Goal: Information Seeking & Learning: Check status

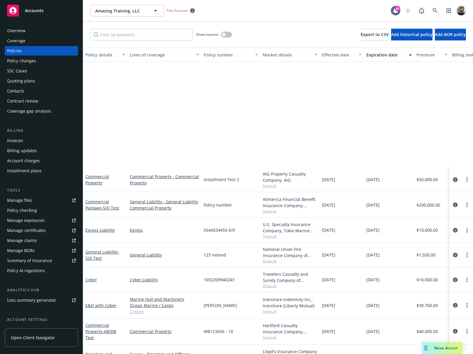
scroll to position [319, 0]
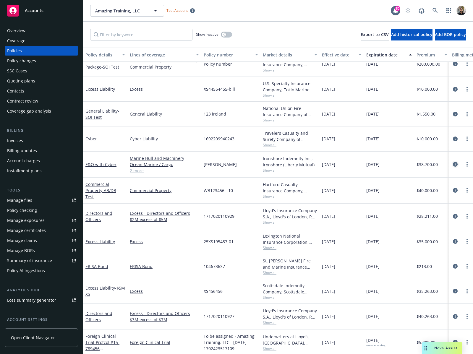
click at [453, 164] on icon "circleInformation" at bounding box center [455, 164] width 5 height 5
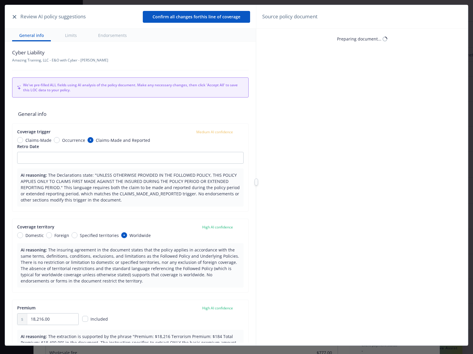
click at [16, 15] on icon "button" at bounding box center [15, 17] width 4 height 4
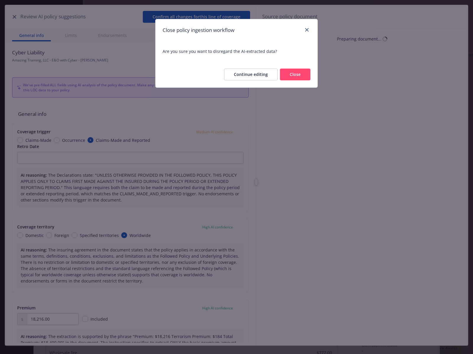
click at [284, 73] on button "Close" at bounding box center [295, 75] width 30 height 12
